Goal: Information Seeking & Learning: Learn about a topic

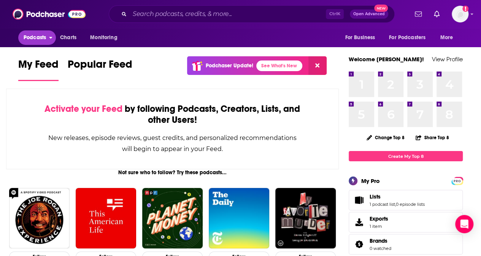
click at [30, 36] on span "Podcasts" at bounding box center [35, 37] width 22 height 11
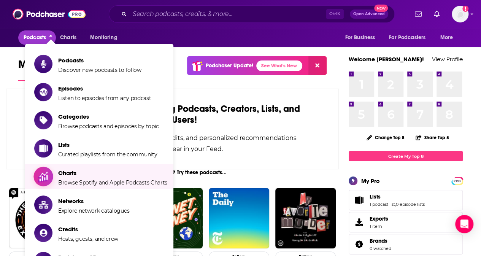
click at [63, 175] on span "Charts" at bounding box center [112, 172] width 109 height 7
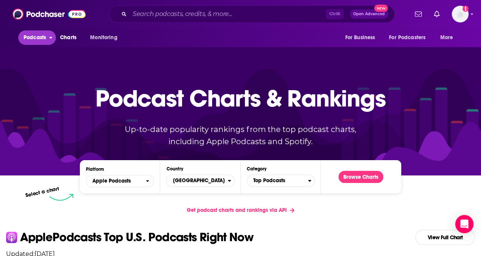
click at [40, 39] on span "Podcasts" at bounding box center [35, 37] width 22 height 11
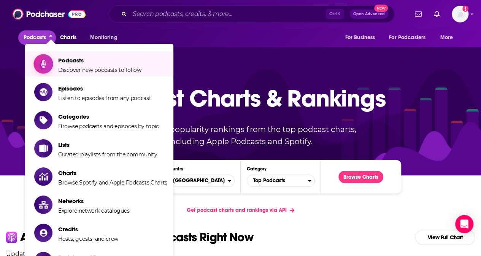
click at [69, 69] on span "Discover new podcasts to follow" at bounding box center [99, 70] width 83 height 7
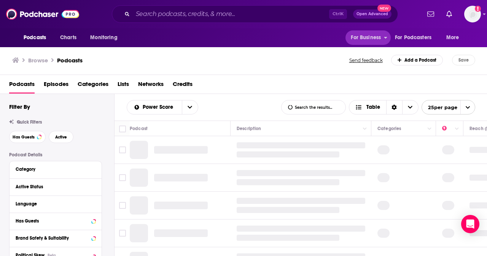
click at [223, 38] on span "For Business" at bounding box center [366, 37] width 30 height 11
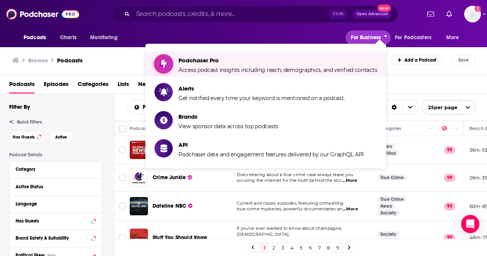
click at [188, 67] on span "Access podcast insights including reach, demographics, and verified contacts" at bounding box center [278, 70] width 199 height 7
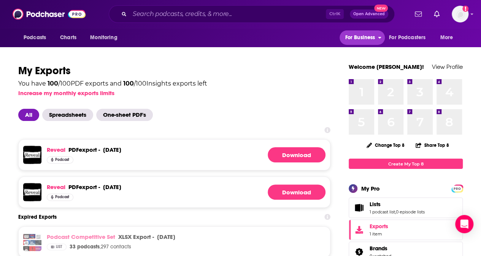
click at [223, 36] on button "For Business" at bounding box center [362, 37] width 45 height 14
click at [223, 39] on span "For Podcasters" at bounding box center [407, 37] width 37 height 11
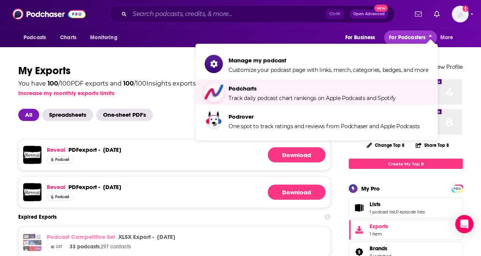
click at [223, 99] on span "Track daily podcast chart rankings on Apple Podcasts and Spotify" at bounding box center [312, 98] width 167 height 7
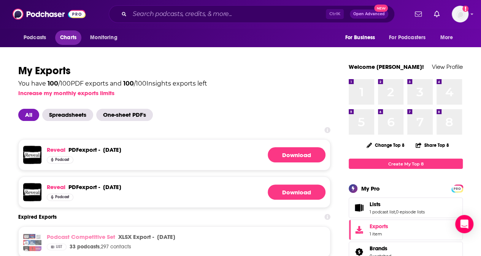
click at [58, 35] on link "Charts" at bounding box center [68, 37] width 26 height 14
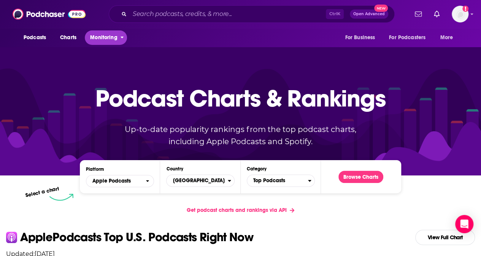
click at [121, 37] on icon "open menu" at bounding box center [122, 36] width 3 height 5
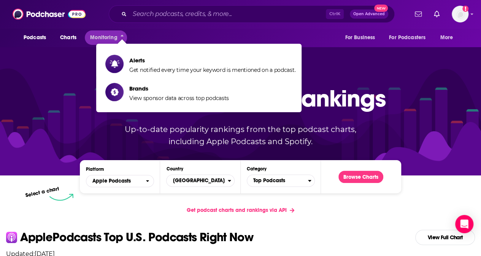
click at [10, 194] on div "Platform Apple Podcasts Country United States Category Top Podcasts Browse Char…" at bounding box center [240, 177] width 481 height 47
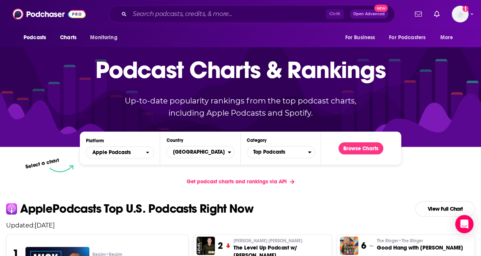
scroll to position [30, 0]
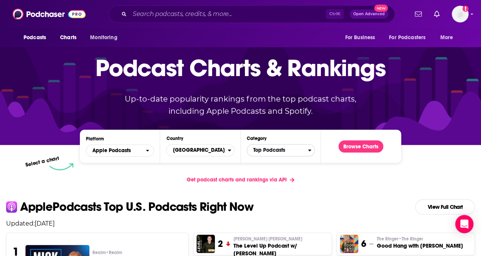
click at [223, 148] on span "Top Podcasts" at bounding box center [277, 150] width 61 height 13
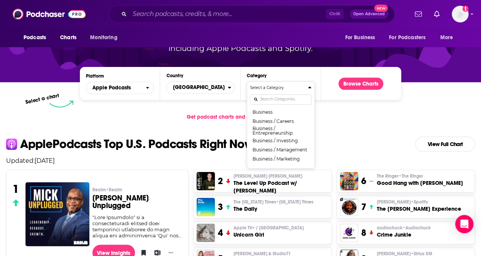
scroll to position [75, 0]
click at [223, 99] on input "Categories" at bounding box center [280, 99] width 61 height 10
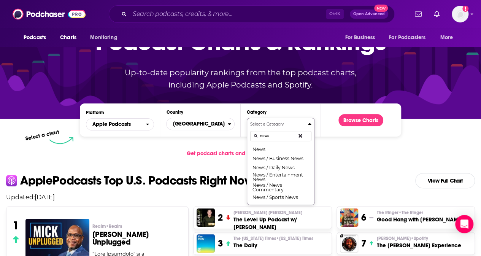
scroll to position [56, 0]
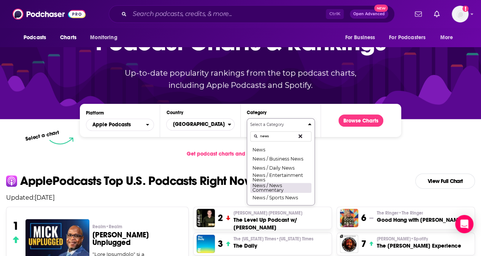
type input "news"
click at [223, 188] on button "News / News Commentary" at bounding box center [280, 188] width 61 height 10
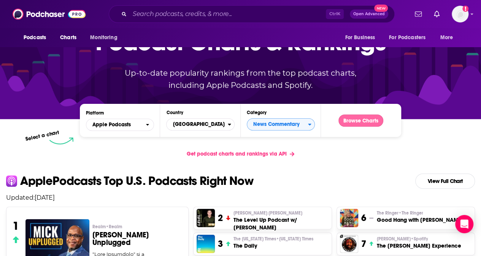
click at [223, 121] on button "Browse Charts" at bounding box center [361, 121] width 45 height 12
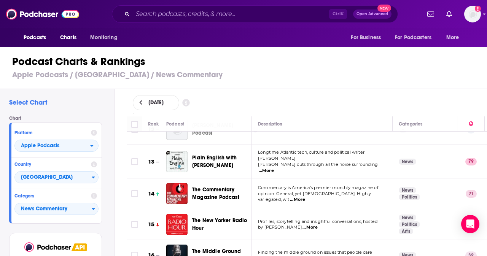
scroll to position [365, 0]
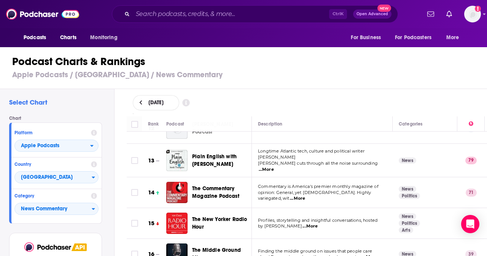
click at [223, 167] on span "...More" at bounding box center [266, 170] width 15 height 6
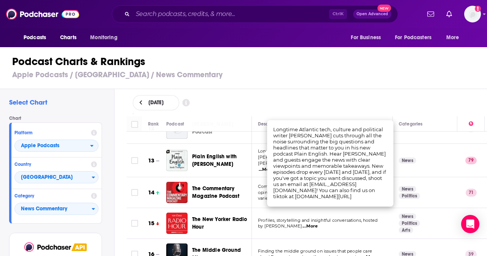
click at [223, 196] on span "...More" at bounding box center [297, 199] width 15 height 6
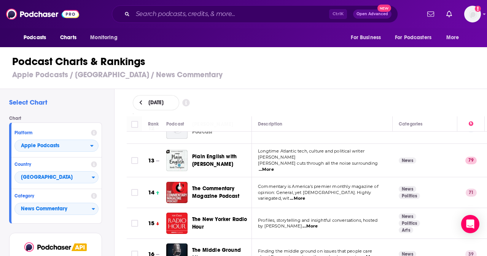
click at [223, 82] on div "Podcast Charts & Rankings Apple Podcasts / United States / News Commentary" at bounding box center [247, 67] width 494 height 43
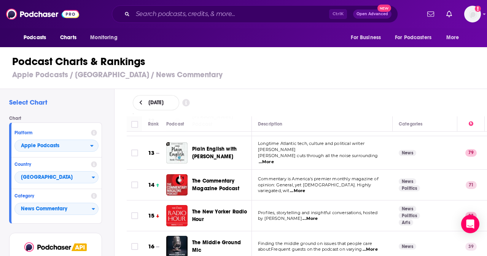
scroll to position [379, 0]
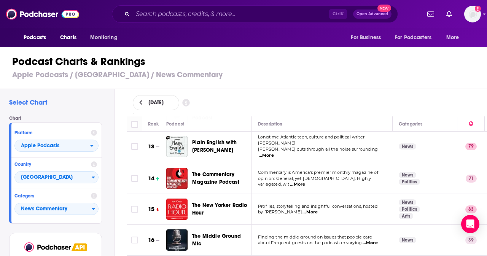
click at [223, 209] on span "...More" at bounding box center [310, 212] width 15 height 6
click at [223, 88] on div "Podcast Charts & Rankings Apple Podcasts / United States / News Commentary" at bounding box center [247, 67] width 494 height 43
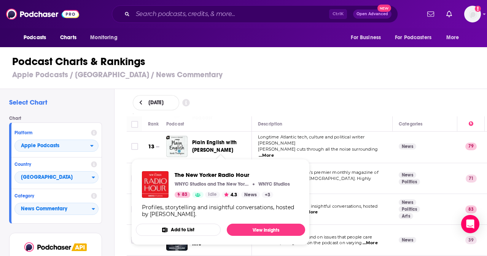
click at [223, 76] on h3 "Apple Podcasts / United States / News Commentary" at bounding box center [246, 75] width 469 height 10
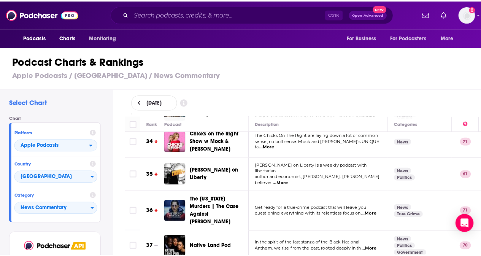
scroll to position [1042, 0]
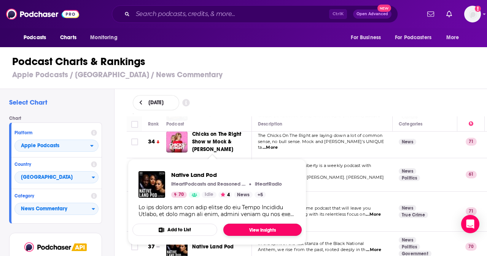
click at [223, 227] on link "View Insights" at bounding box center [262, 230] width 78 height 12
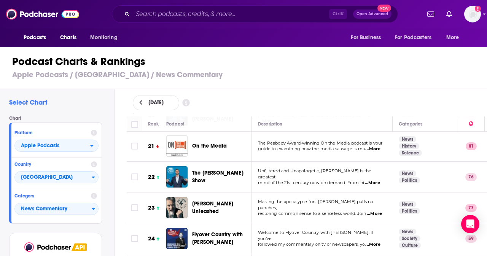
scroll to position [655, 0]
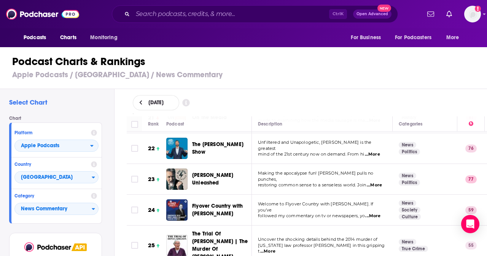
click at [223, 182] on span "...More" at bounding box center [374, 185] width 15 height 6
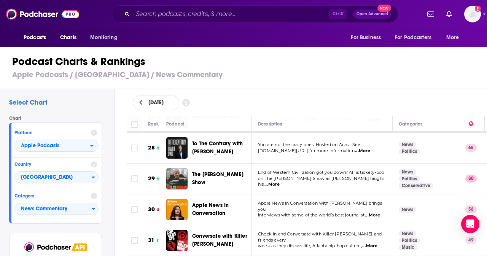
scroll to position [850, 0]
click at [223, 182] on span "...More" at bounding box center [272, 185] width 15 height 6
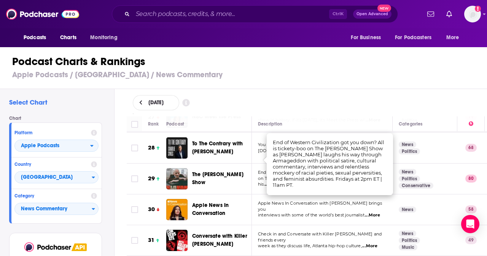
click at [223, 89] on div "September 5, 2025" at bounding box center [307, 102] width 373 height 27
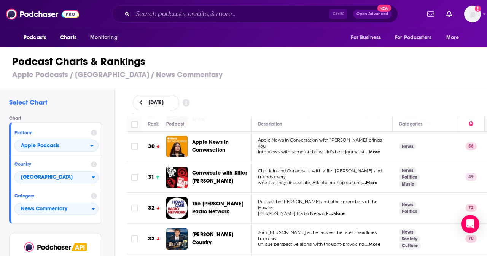
scroll to position [915, 0]
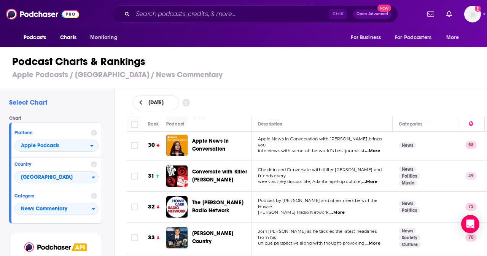
click at [223, 179] on span "...More" at bounding box center [369, 182] width 15 height 6
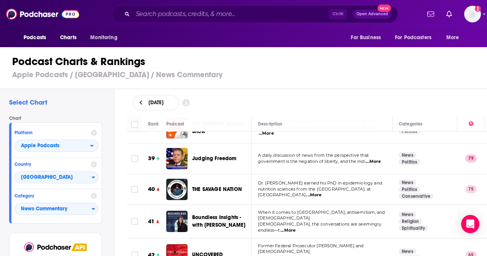
scroll to position [1192, 0]
click at [223, 227] on span "...More" at bounding box center [288, 230] width 15 height 6
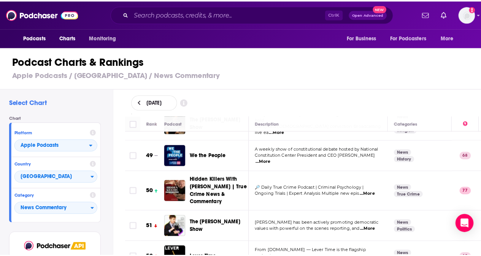
scroll to position [1523, 0]
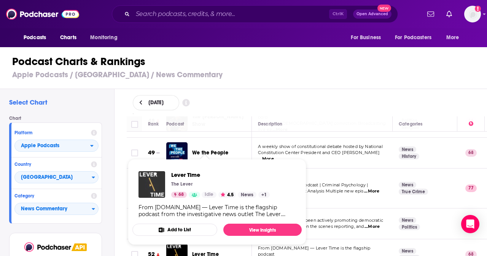
click at [153, 186] on img "Lever Time" at bounding box center [152, 184] width 27 height 27
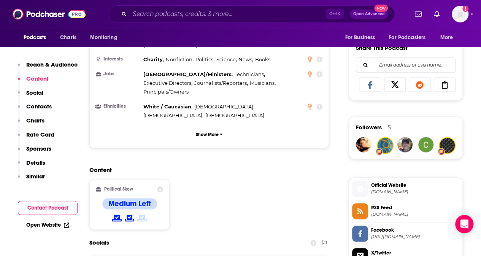
scroll to position [465, 0]
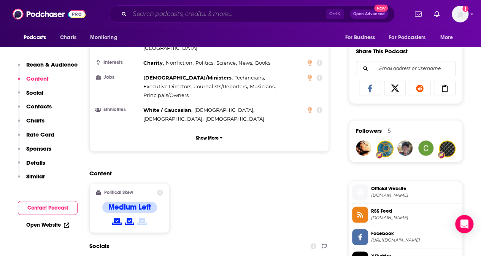
click at [159, 17] on input "Search podcasts, credits, & more..." at bounding box center [228, 14] width 196 height 12
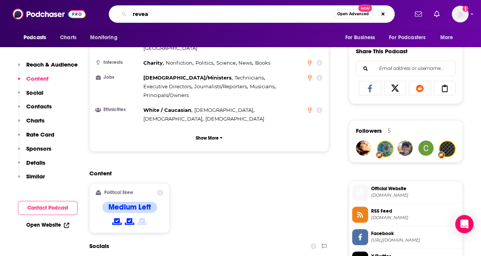
type input "reveal"
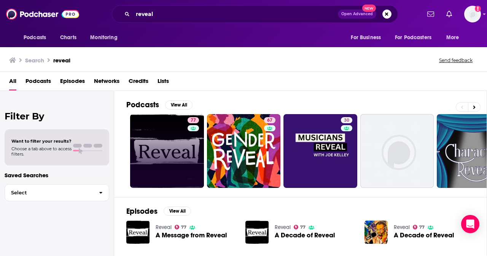
click at [156, 156] on link "77" at bounding box center [167, 151] width 74 height 74
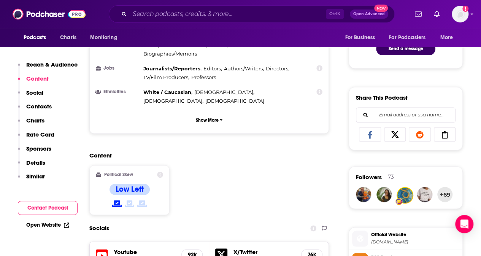
scroll to position [470, 0]
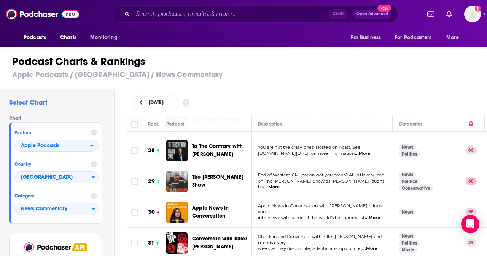
click at [223, 170] on td "News Politics Conservative" at bounding box center [425, 181] width 65 height 31
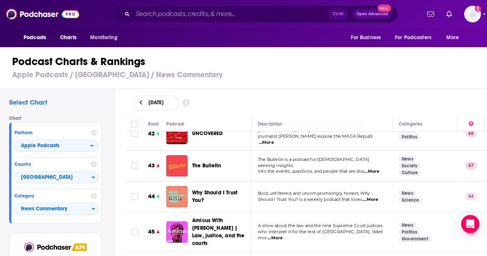
scroll to position [1313, 0]
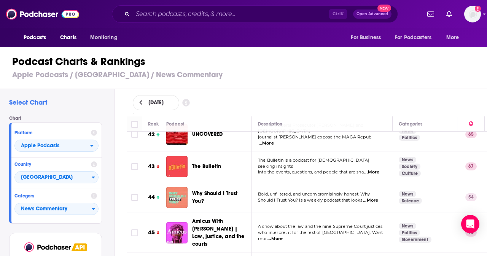
click at [223, 198] on span "...More" at bounding box center [370, 201] width 15 height 6
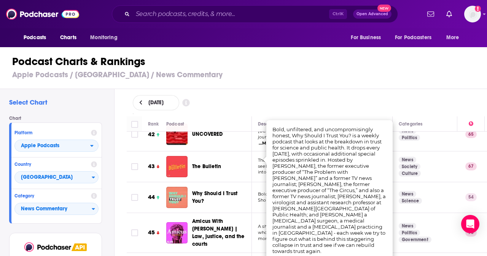
click at [223, 104] on div "September 5, 2025" at bounding box center [307, 102] width 349 height 15
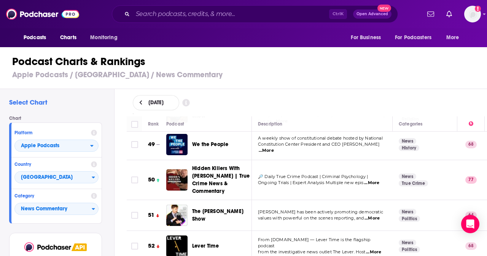
scroll to position [1522, 0]
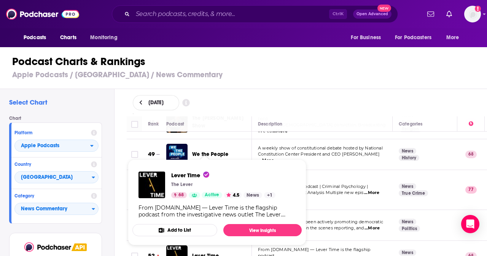
drag, startPoint x: 200, startPoint y: 202, endPoint x: 416, endPoint y: 70, distance: 252.5
click at [223, 70] on div "Podcast Charts & Rankings Apple Podcasts / United States / News Commentary" at bounding box center [247, 67] width 494 height 43
drag, startPoint x: 181, startPoint y: 204, endPoint x: 269, endPoint y: 229, distance: 92.3
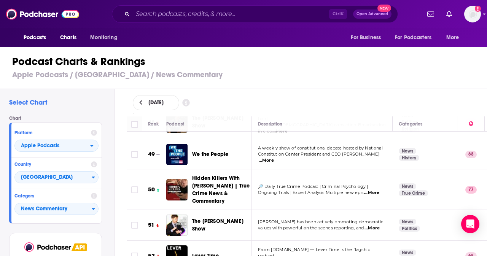
click at [223, 225] on span "...More" at bounding box center [372, 228] width 15 height 6
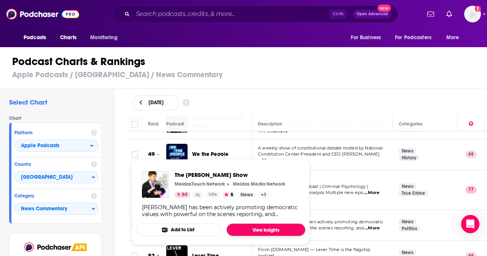
drag, startPoint x: 226, startPoint y: 169, endPoint x: 256, endPoint y: 228, distance: 65.5
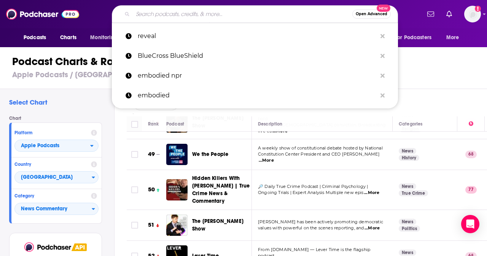
click at [196, 13] on input "Search podcasts, credits, & more..." at bounding box center [243, 14] width 220 height 12
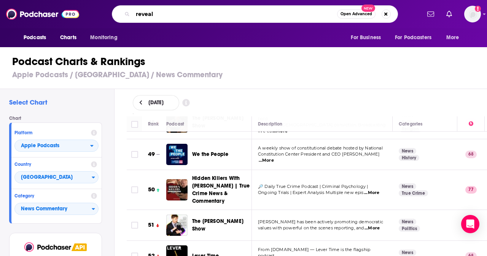
type input "reveal"
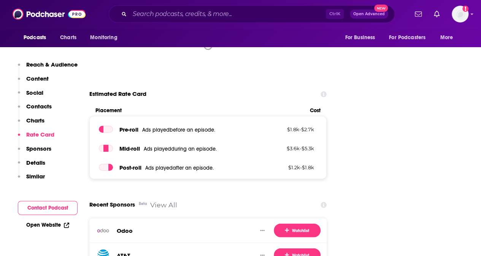
scroll to position [952, 0]
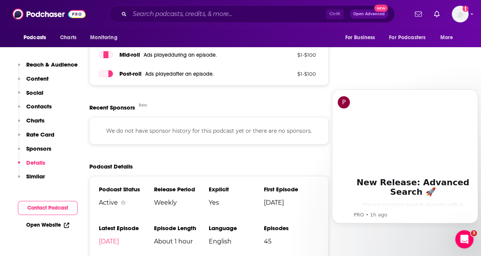
scroll to position [1059, 0]
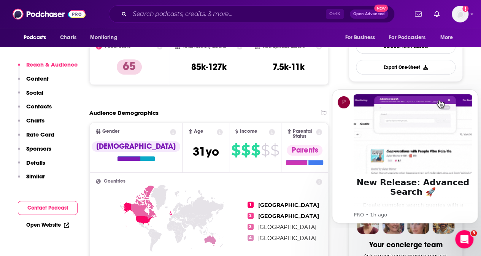
scroll to position [195, 0]
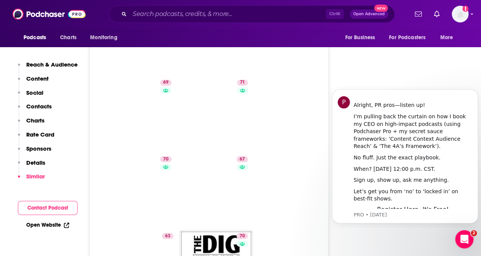
scroll to position [2025, 0]
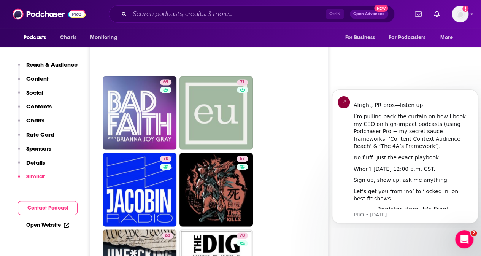
click at [282, 139] on ul "74 73 75 72 74 73 78 60 70 71 69 71 70 67 63 70 67 60 66 65 68 58 65 63" at bounding box center [213, 151] width 221 height 918
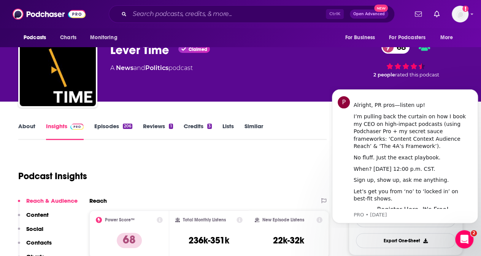
scroll to position [24, 0]
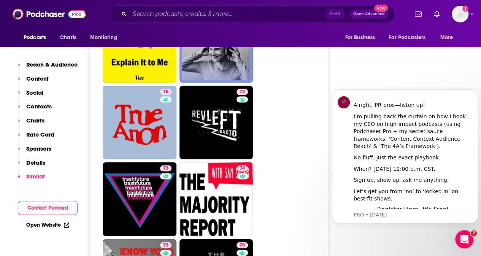
scroll to position [2125, 0]
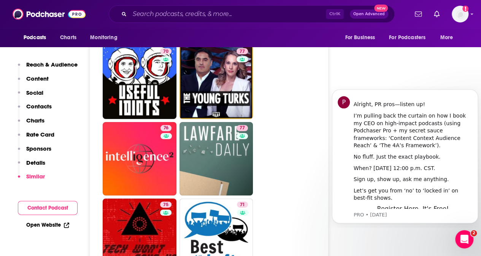
scroll to position [2546, 0]
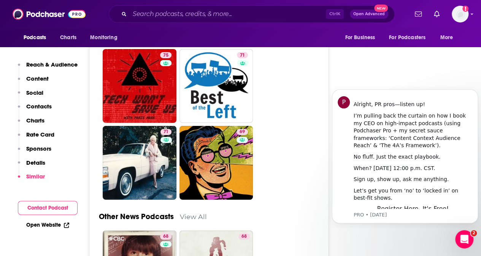
scroll to position [2694, 0]
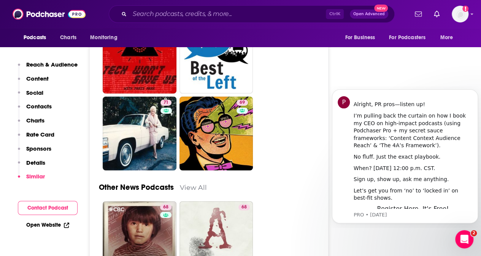
scroll to position [2740, 0]
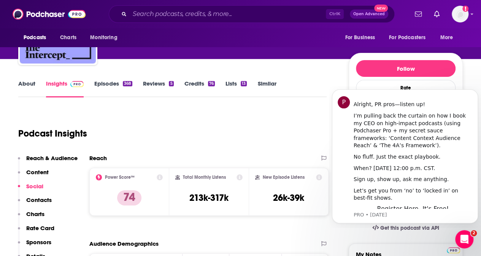
scroll to position [0, 0]
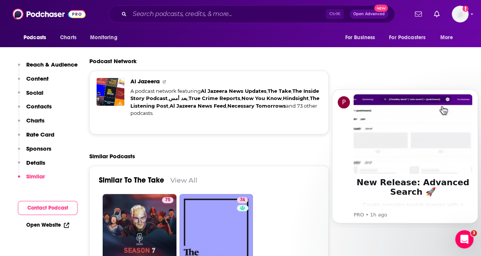
scroll to position [1462, 0]
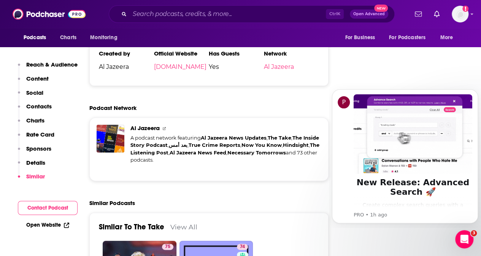
click at [150, 124] on span "Al Jazeera" at bounding box center [148, 127] width 35 height 7
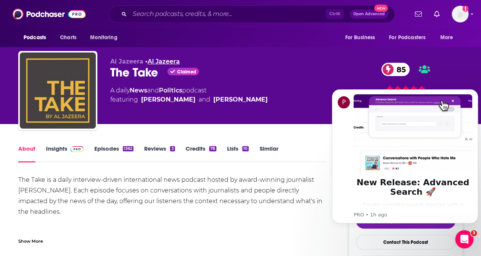
click at [160, 59] on link "Al Jazeera" at bounding box center [164, 61] width 32 height 7
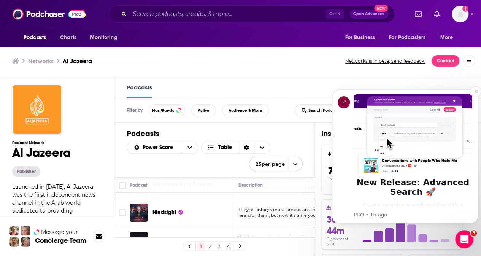
click at [455, 103] on img "Message content" at bounding box center [413, 134] width 119 height 80
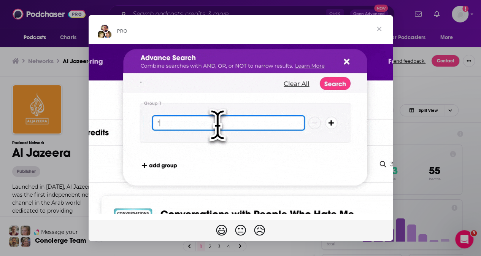
click at [376, 28] on span "Close" at bounding box center [379, 28] width 27 height 27
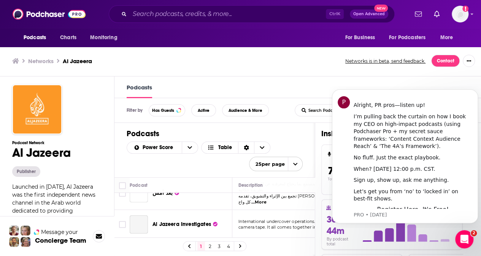
scroll to position [158, 0]
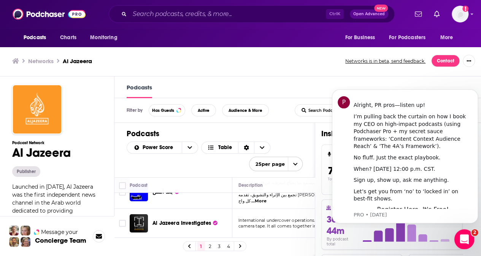
click at [469, 243] on div "Open Intercom Messenger" at bounding box center [463, 238] width 25 height 25
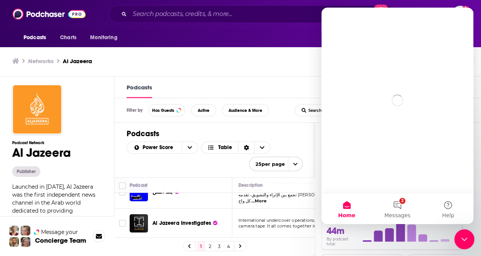
scroll to position [0, 0]
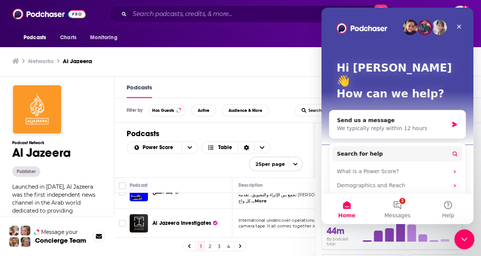
click at [469, 243] on div "Close Intercom Messenger" at bounding box center [463, 238] width 18 height 18
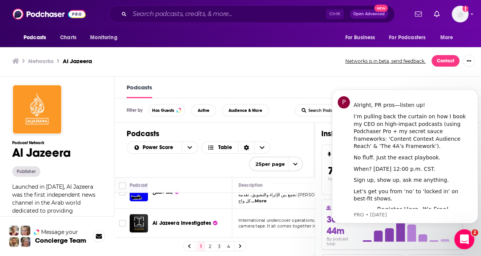
click at [468, 235] on div "Open Intercom Messenger" at bounding box center [463, 238] width 25 height 25
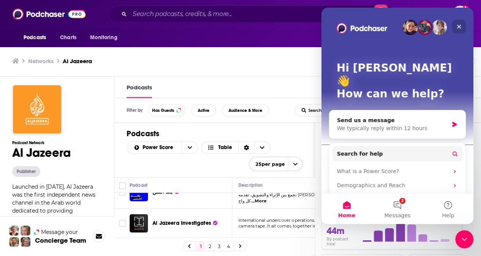
click at [460, 27] on icon "Close" at bounding box center [459, 27] width 6 height 6
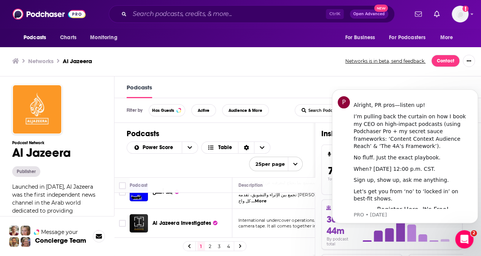
drag, startPoint x: 486, startPoint y: 86, endPoint x: 226, endPoint y: 61, distance: 261.5
click at [226, 61] on div "Networks Al Jazeera" at bounding box center [174, 60] width 325 height 7
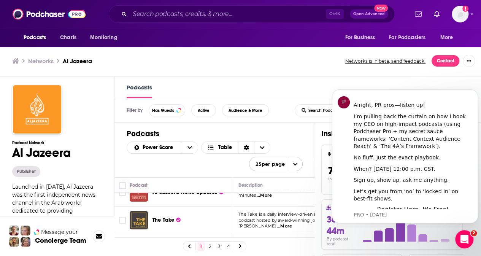
scroll to position [14, 0]
click at [164, 218] on span "The Take" at bounding box center [164, 220] width 22 height 6
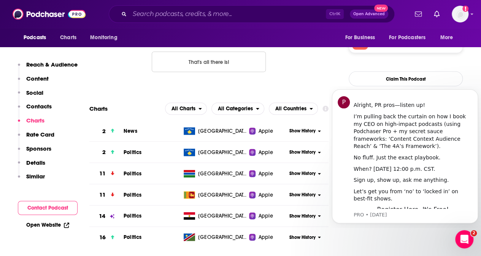
scroll to position [596, 0]
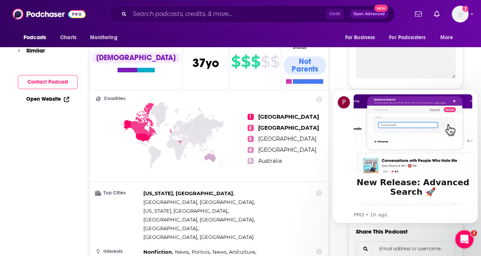
scroll to position [61, 0]
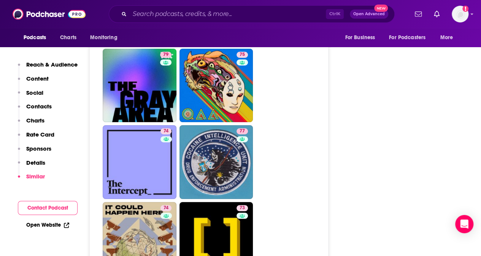
scroll to position [1568, 0]
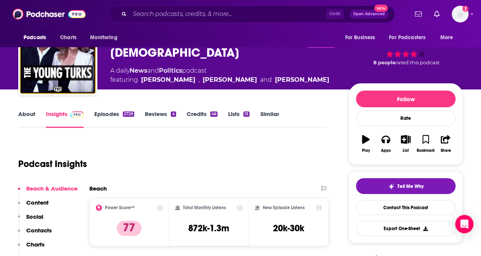
scroll to position [46, 0]
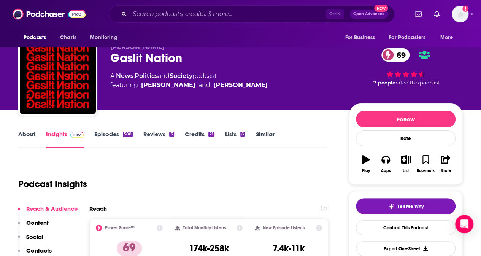
scroll to position [30, 0]
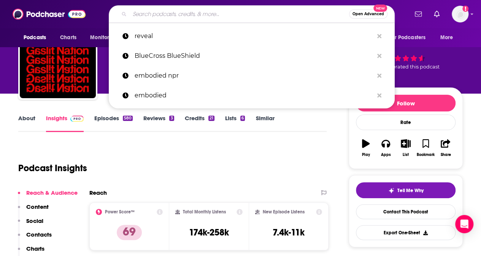
click at [216, 11] on input "Search podcasts, credits, & more..." at bounding box center [240, 14] width 220 height 12
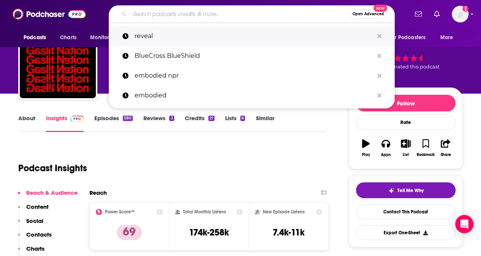
click at [157, 36] on p "reveal" at bounding box center [254, 36] width 239 height 20
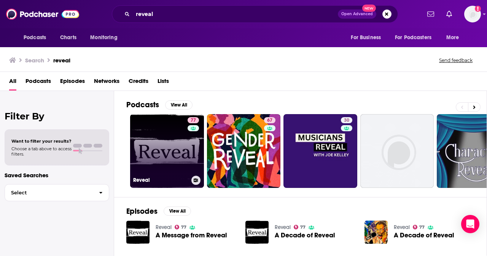
click at [185, 138] on link "77 Reveal" at bounding box center [167, 151] width 74 height 74
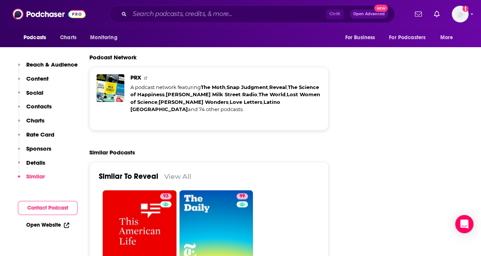
scroll to position [1688, 0]
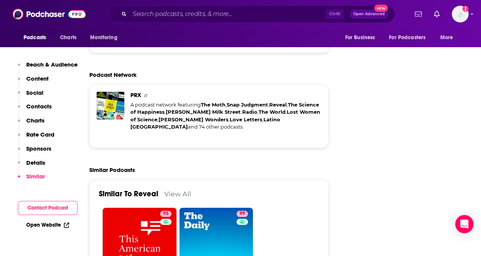
click at [175, 190] on link "View All" at bounding box center [177, 194] width 27 height 8
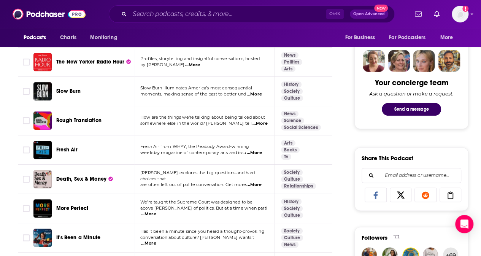
scroll to position [422, 0]
click at [259, 182] on span "...More" at bounding box center [254, 185] width 15 height 6
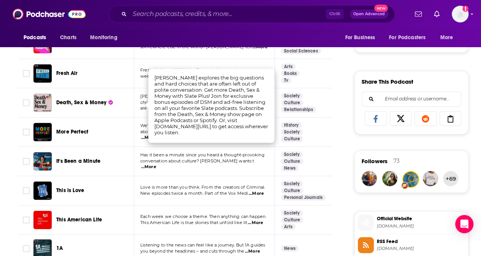
scroll to position [722, 0]
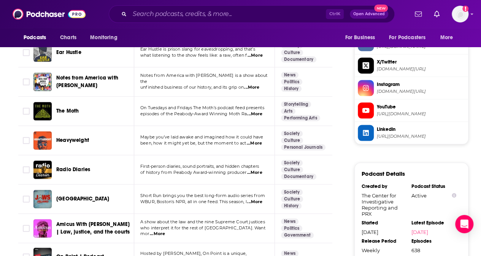
click at [256, 171] on span "...More" at bounding box center [254, 173] width 15 height 6
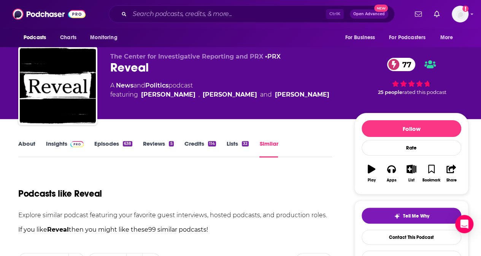
scroll to position [0, 0]
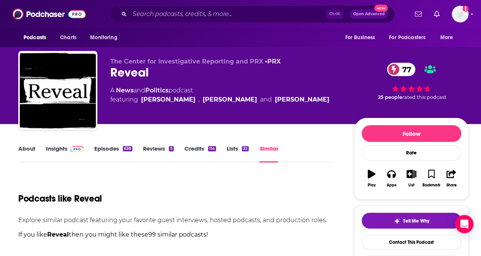
click at [28, 149] on link "About" at bounding box center [26, 154] width 17 height 18
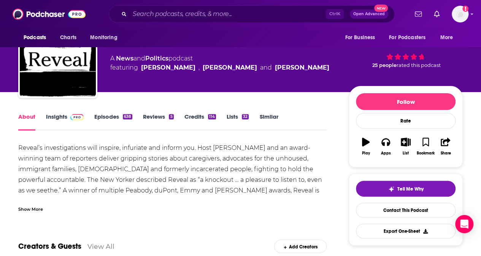
scroll to position [46, 0]
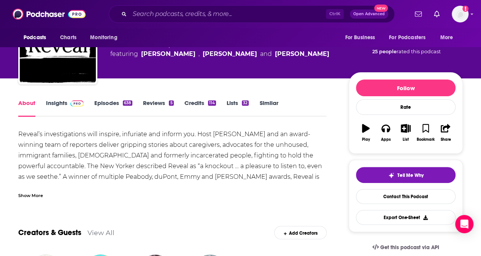
click at [56, 105] on link "Insights" at bounding box center [65, 108] width 38 height 18
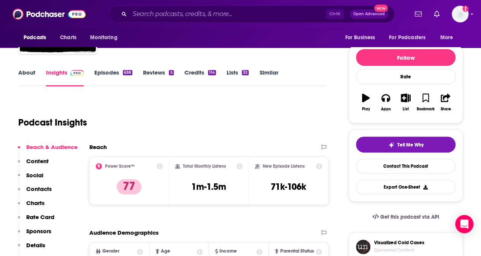
scroll to position [300, 0]
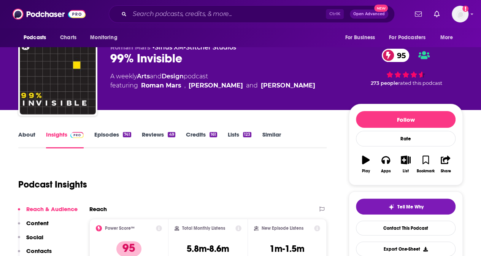
scroll to position [15, 0]
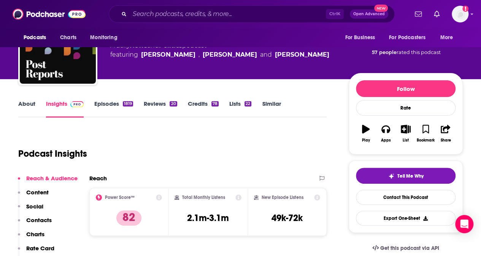
scroll to position [46, 0]
